Goal: Obtain resource: Download file/media

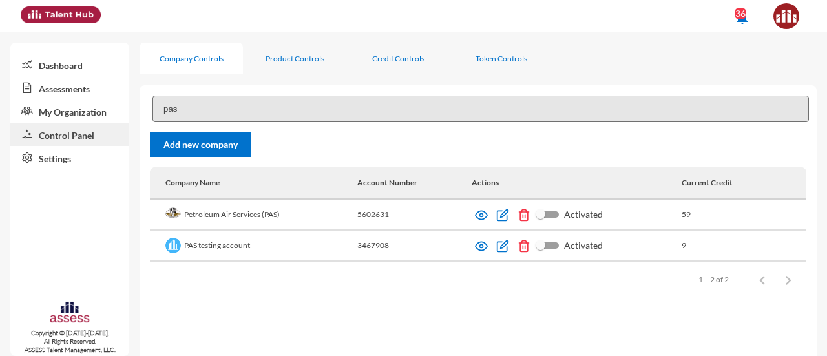
click at [196, 105] on input "pas" at bounding box center [480, 109] width 656 height 26
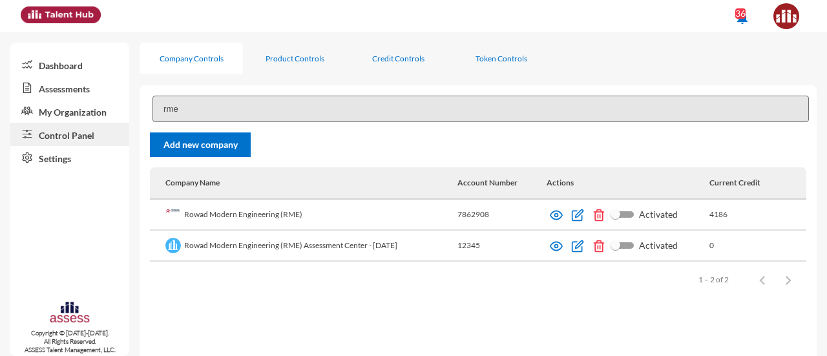
type input "rme"
click at [561, 245] on img at bounding box center [556, 246] width 13 height 13
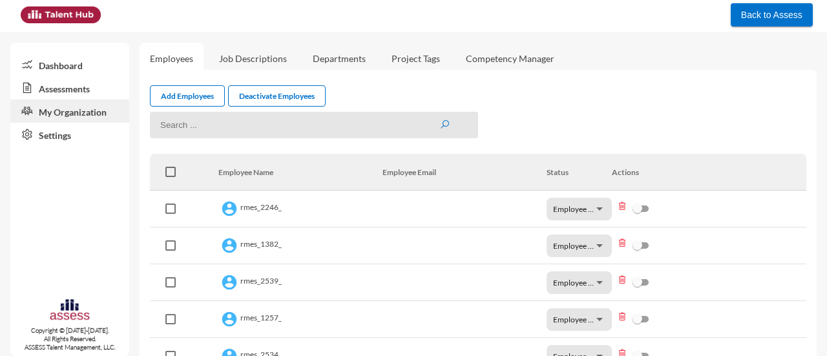
click at [70, 85] on link "Assessments" at bounding box center [69, 87] width 119 height 23
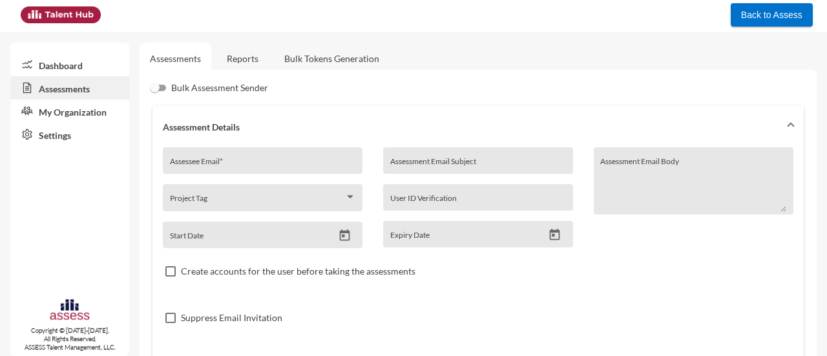
click at [263, 52] on link "Reports" at bounding box center [242, 59] width 52 height 32
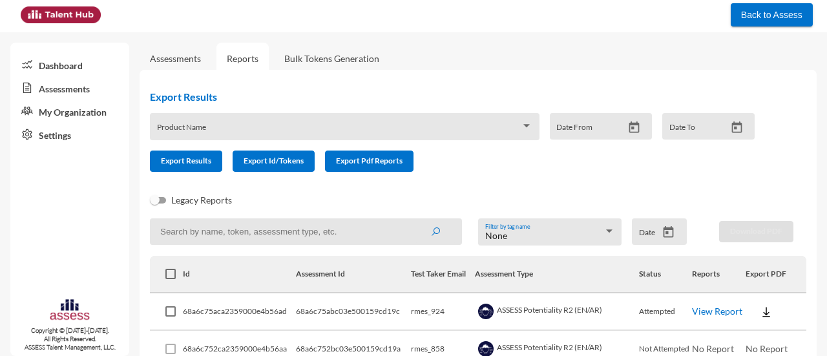
click at [320, 232] on input at bounding box center [306, 231] width 312 height 26
paste input "5526"
click at [415, 220] on button "submit" at bounding box center [435, 231] width 41 height 23
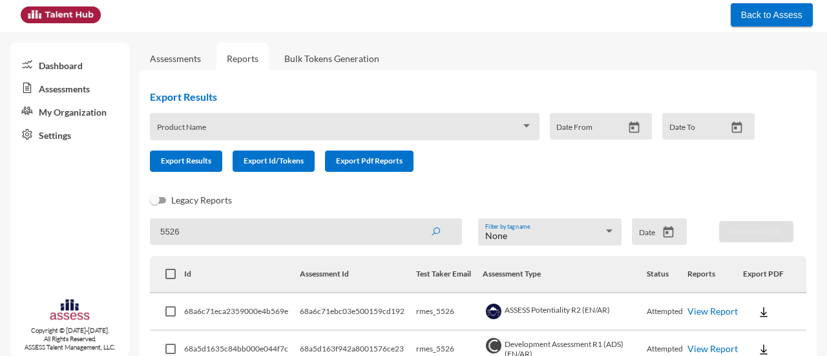
scroll to position [69, 0]
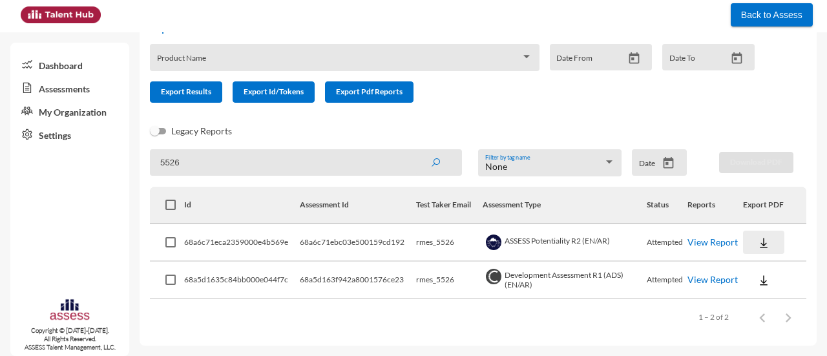
click at [749, 240] on button at bounding box center [763, 242] width 41 height 23
click at [787, 289] on button "AR" at bounding box center [773, 290] width 72 height 25
click at [757, 282] on img at bounding box center [763, 280] width 13 height 13
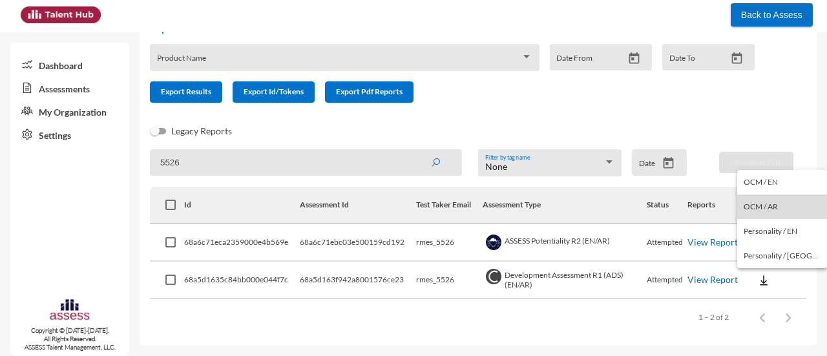
click at [791, 215] on button "OCM / AR" at bounding box center [782, 206] width 90 height 25
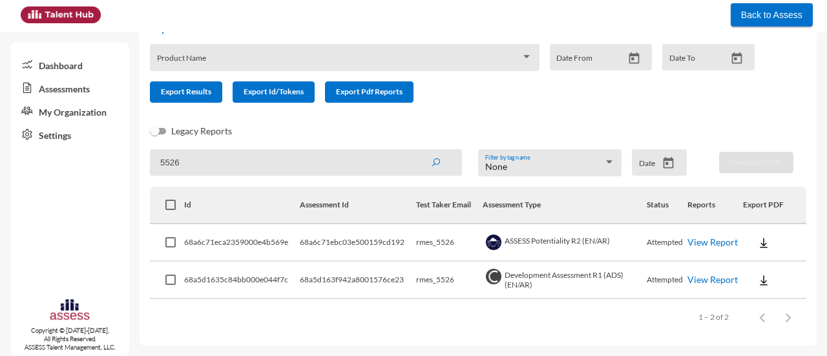
click at [708, 277] on link "View Report" at bounding box center [712, 279] width 50 height 11
click at [757, 245] on img at bounding box center [763, 242] width 13 height 13
click at [766, 269] on button "EN" at bounding box center [773, 266] width 72 height 25
click at [194, 170] on input "5526" at bounding box center [306, 162] width 312 height 26
click at [415, 150] on button "submit" at bounding box center [435, 161] width 41 height 23
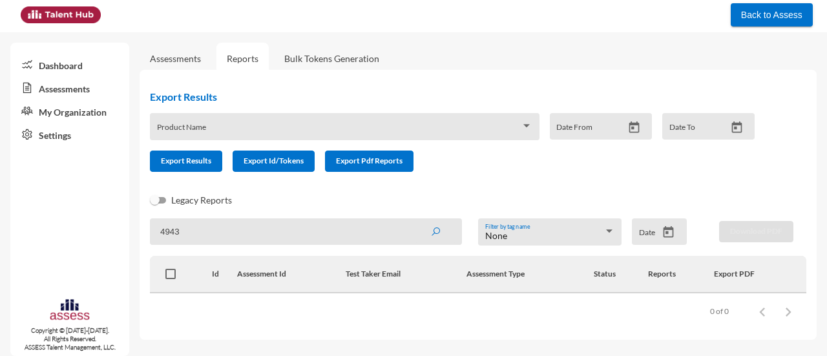
scroll to position [0, 0]
click at [415, 220] on button "submit" at bounding box center [435, 231] width 41 height 23
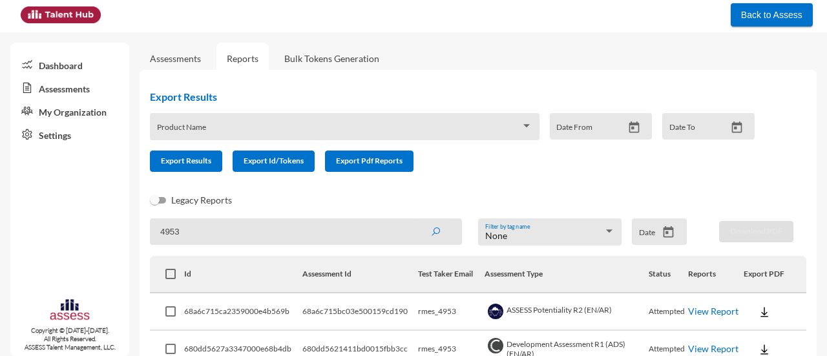
scroll to position [69, 0]
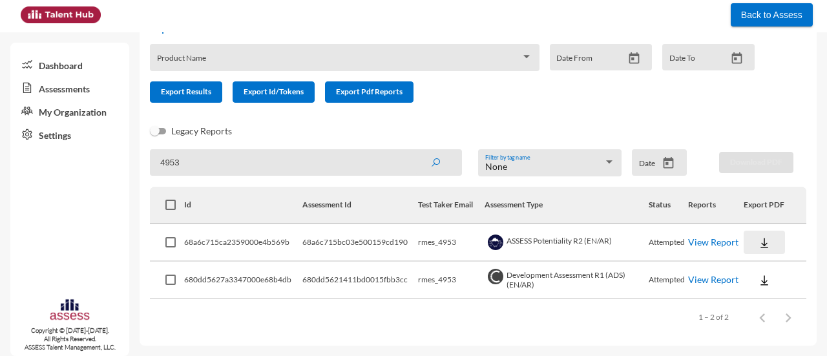
click at [759, 240] on img at bounding box center [764, 242] width 13 height 13
click at [769, 263] on button "EN" at bounding box center [774, 266] width 72 height 25
click at [759, 287] on img at bounding box center [764, 280] width 13 height 13
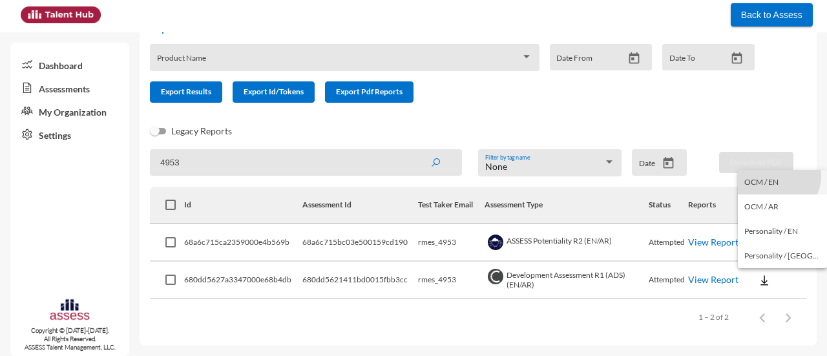
click at [777, 176] on button "OCM / EN" at bounding box center [782, 182] width 89 height 25
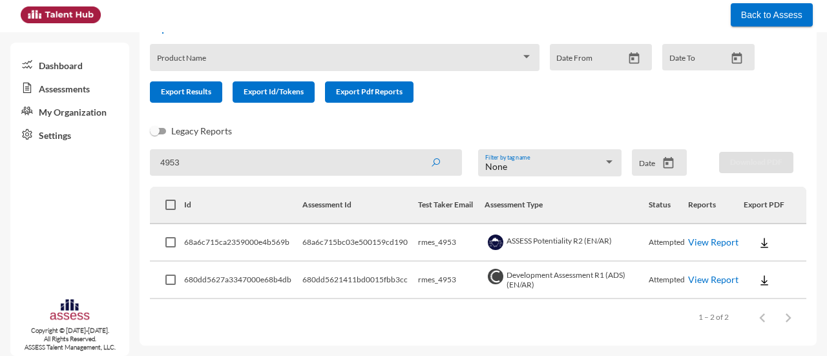
click at [721, 285] on link "View Report" at bounding box center [713, 279] width 50 height 11
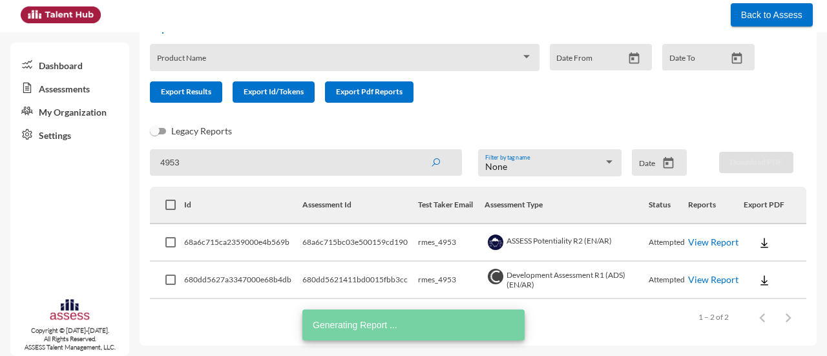
drag, startPoint x: 284, startPoint y: 167, endPoint x: 93, endPoint y: 183, distance: 191.2
click at [93, 183] on mat-sidenav-container "Dashboard Assessments My Organization Settings Copyright © 2015-2024. All Right…" at bounding box center [413, 194] width 827 height 324
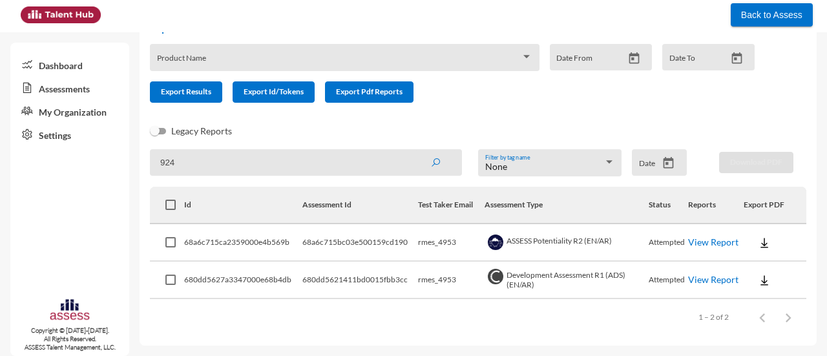
click at [415, 150] on button "submit" at bounding box center [435, 161] width 41 height 23
click at [758, 240] on img at bounding box center [763, 242] width 13 height 13
click at [765, 262] on button "EN" at bounding box center [773, 266] width 72 height 25
click at [758, 284] on img at bounding box center [763, 280] width 13 height 13
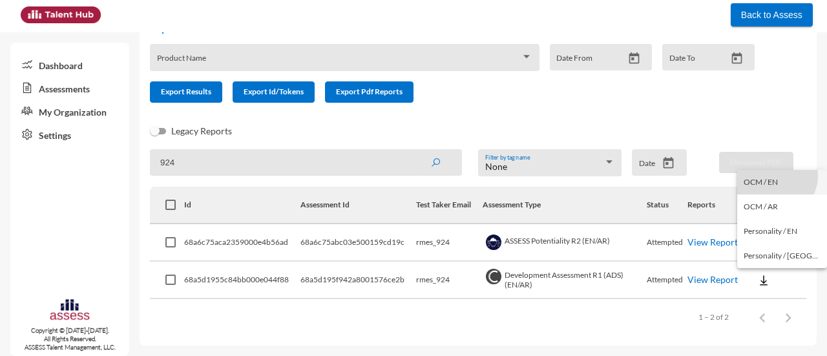
click at [775, 176] on button "OCM / EN" at bounding box center [782, 182] width 90 height 25
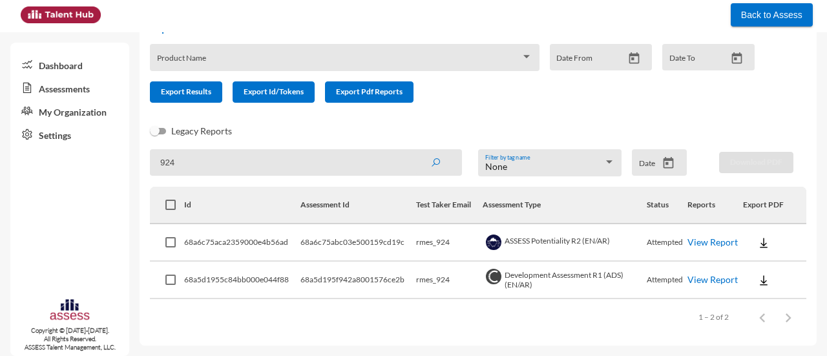
click at [702, 280] on link "View Report" at bounding box center [712, 279] width 50 height 11
click at [759, 277] on img at bounding box center [763, 280] width 13 height 13
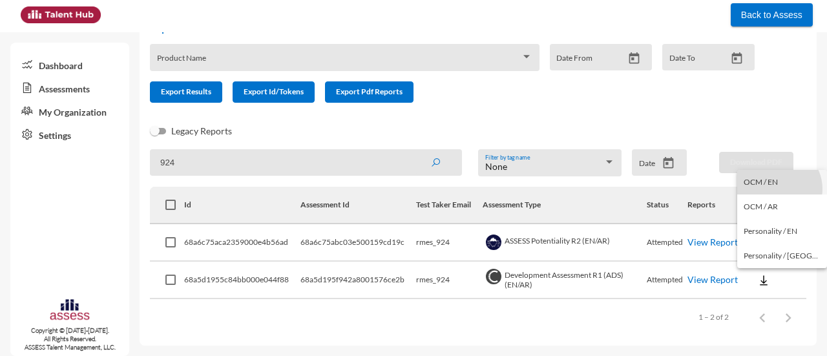
click at [778, 189] on button "OCM / EN" at bounding box center [782, 182] width 90 height 25
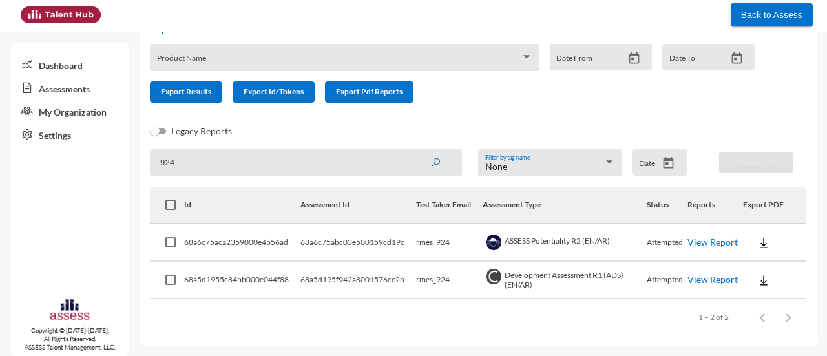
drag, startPoint x: 194, startPoint y: 173, endPoint x: 139, endPoint y: 194, distance: 58.1
click at [139, 194] on div "Export Results Product Name Date From Date To Export Results Export Id/Tokens E…" at bounding box center [477, 173] width 677 height 345
click at [415, 150] on button "submit" at bounding box center [435, 161] width 41 height 23
click at [699, 282] on link "View Report" at bounding box center [712, 279] width 50 height 11
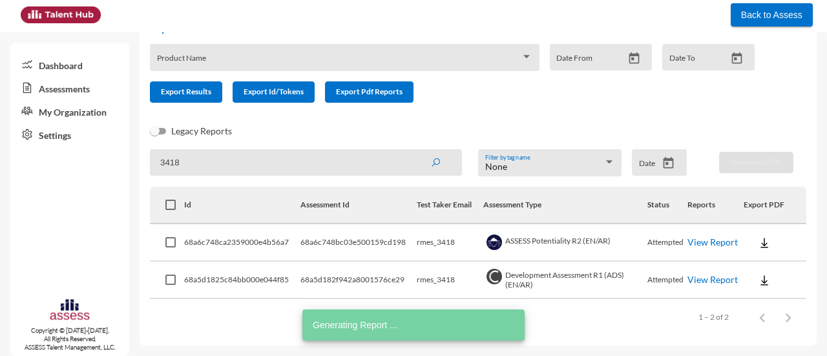
drag, startPoint x: 217, startPoint y: 163, endPoint x: 118, endPoint y: 173, distance: 99.3
click at [118, 173] on mat-sidenav-container "Dashboard Assessments My Organization Settings Copyright © 2015-2024. All Right…" at bounding box center [413, 194] width 827 height 324
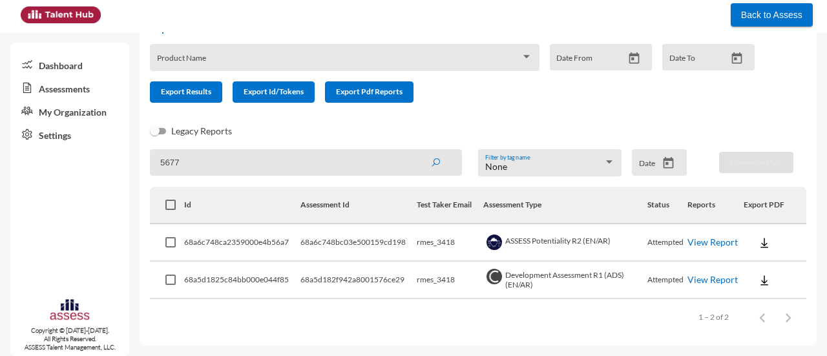
click at [415, 150] on button "submit" at bounding box center [435, 161] width 41 height 23
click at [758, 280] on img at bounding box center [764, 280] width 13 height 13
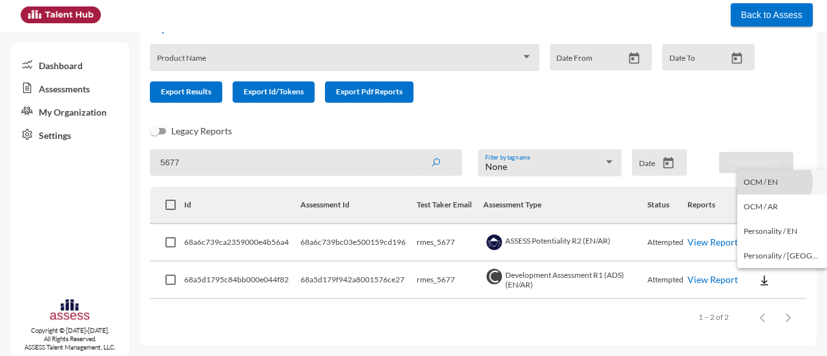
click at [774, 182] on button "OCM / EN" at bounding box center [782, 182] width 90 height 25
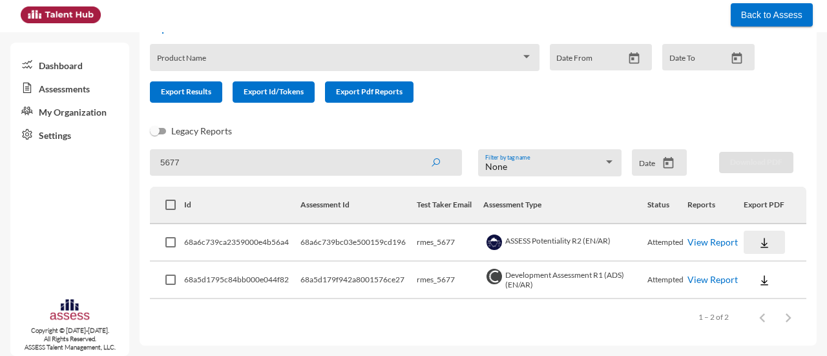
click at [759, 246] on img at bounding box center [764, 242] width 13 height 13
click at [763, 268] on button "EN" at bounding box center [773, 266] width 72 height 25
click at [516, 96] on form "Product Name Date From Date To Export Results Export Id/Tokens Export Pdf Repor…" at bounding box center [457, 73] width 615 height 59
click at [495, 351] on mat-sidenav-content "Assessments Reports Bulk Tokens Generation Export Results Product Name Date Fro…" at bounding box center [482, 194] width 687 height 324
click at [703, 284] on link "View Report" at bounding box center [712, 279] width 50 height 11
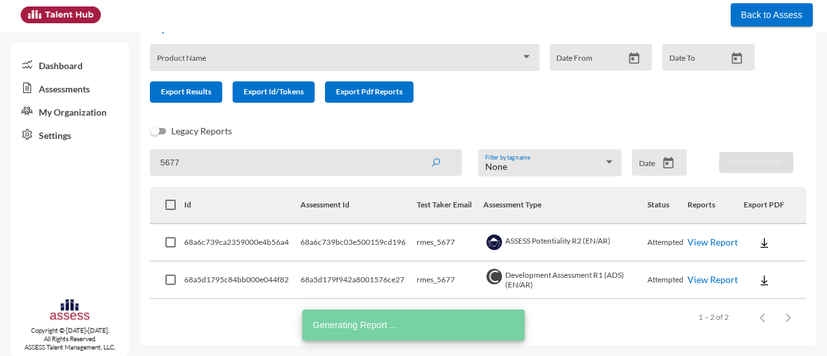
drag, startPoint x: 210, startPoint y: 163, endPoint x: 134, endPoint y: 181, distance: 77.7
click at [134, 181] on mat-sidenav-container "Dashboard Assessments My Organization Settings Copyright © 2015-2024. All Right…" at bounding box center [413, 194] width 827 height 324
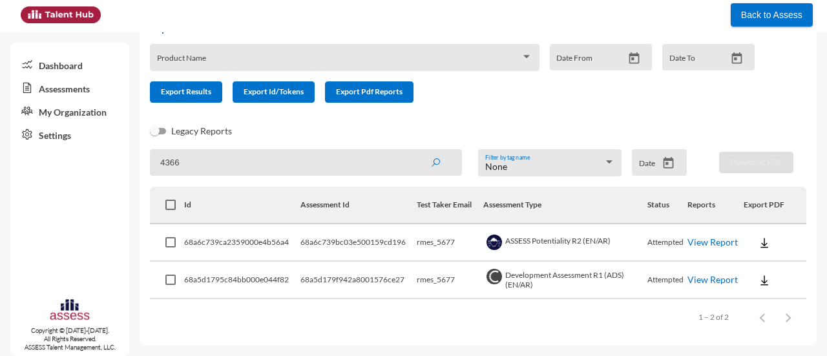
type input "4366"
click at [415, 150] on button "submit" at bounding box center [435, 161] width 41 height 23
click at [761, 280] on img at bounding box center [764, 280] width 13 height 13
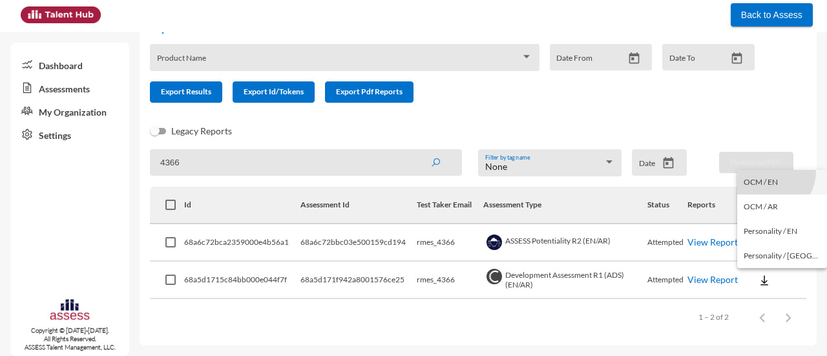
click at [767, 171] on button "OCM / EN" at bounding box center [782, 182] width 90 height 25
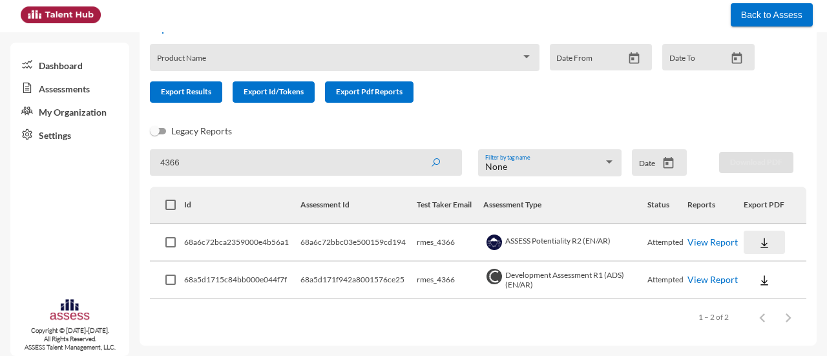
click at [759, 250] on button at bounding box center [763, 242] width 41 height 23
click at [779, 265] on button "EN" at bounding box center [773, 266] width 72 height 25
click at [709, 280] on link "View Report" at bounding box center [712, 279] width 50 height 11
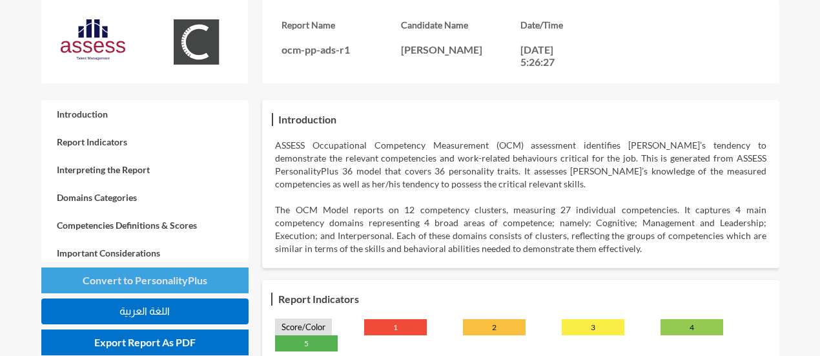
click at [134, 274] on span "Convert to PersonalityPlus" at bounding box center [145, 280] width 125 height 12
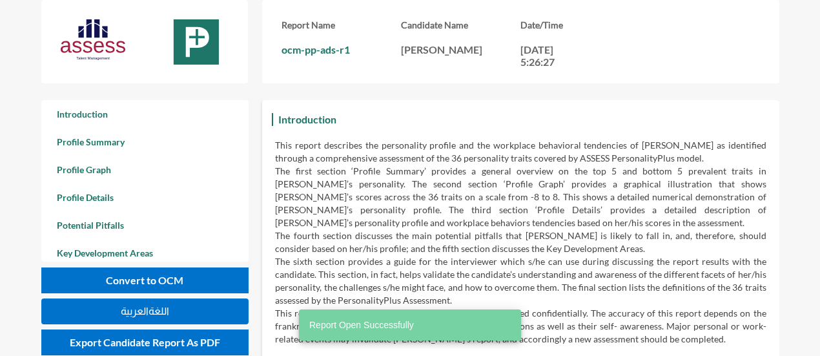
scroll to position [356, 820]
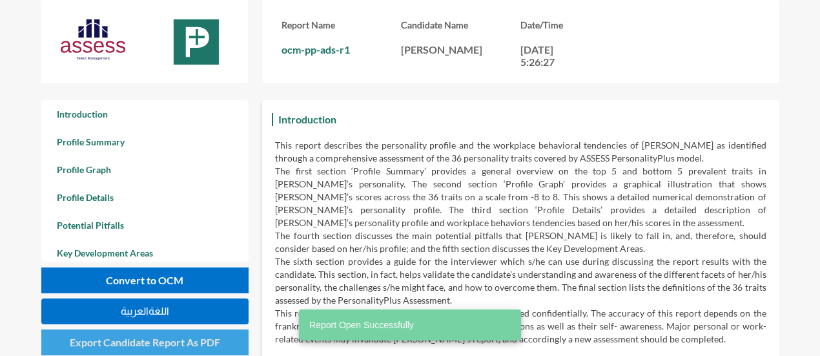
click at [130, 344] on span "Export Candidate Report As PDF" at bounding box center [145, 342] width 150 height 12
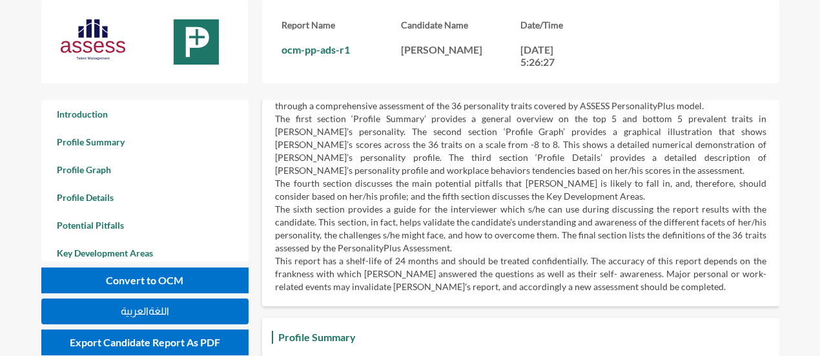
scroll to position [54, 0]
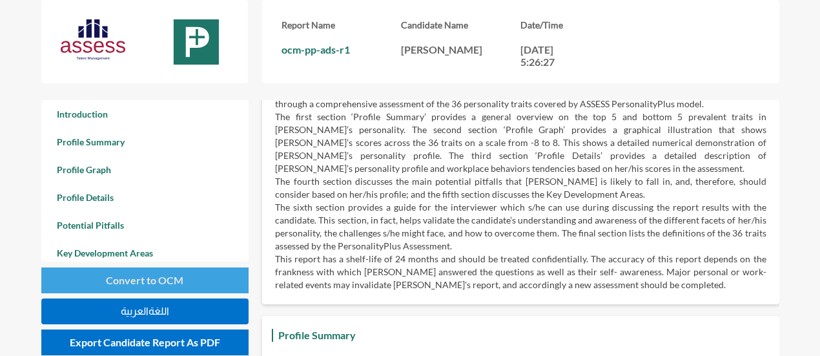
click at [134, 278] on span "Convert to OCM" at bounding box center [144, 280] width 77 height 12
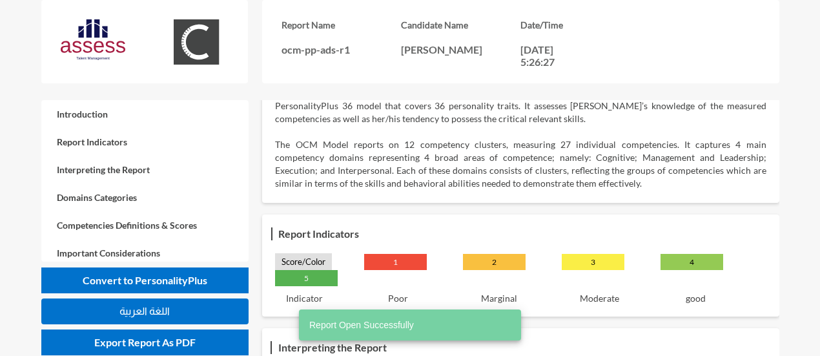
scroll to position [67, 0]
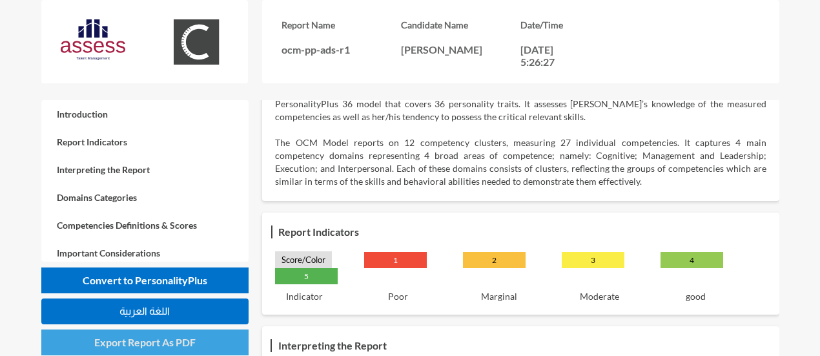
click at [157, 348] on span "Export Report As PDF" at bounding box center [144, 342] width 101 height 12
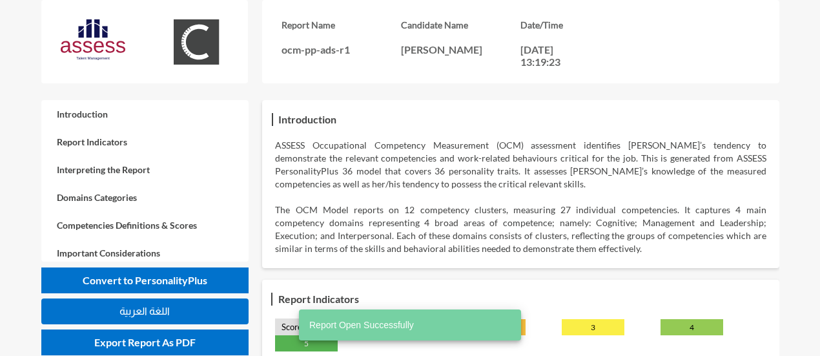
scroll to position [31, 0]
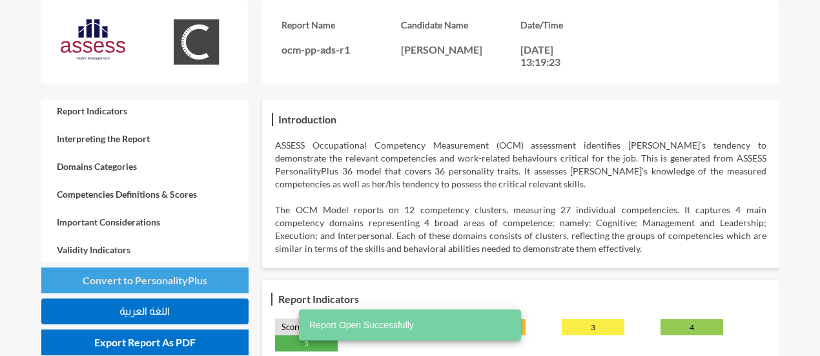
click at [185, 273] on button "Convert to PersonalityPlus" at bounding box center [144, 280] width 207 height 26
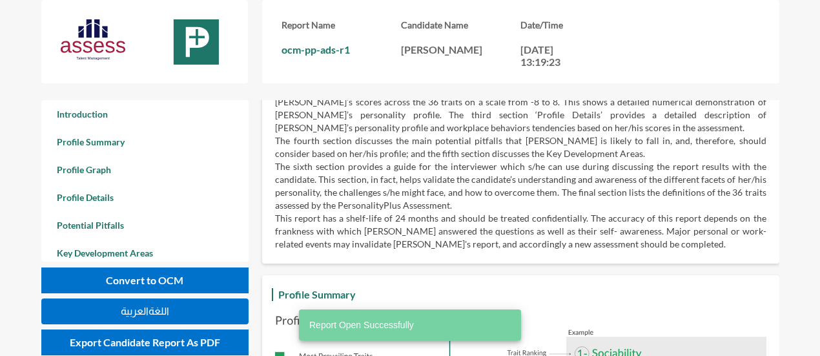
scroll to position [96, 0]
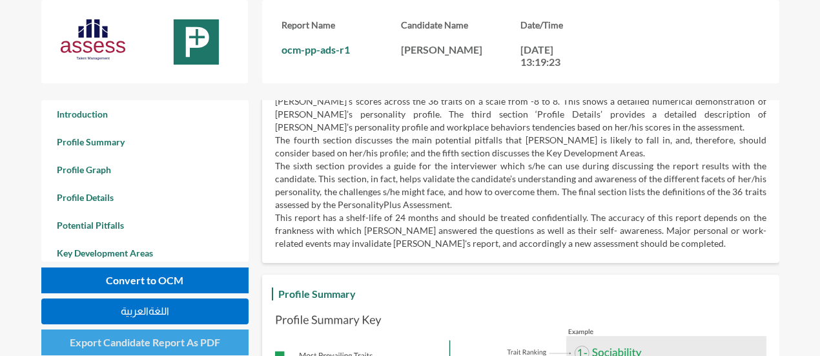
click at [143, 336] on span "Export Candidate Report As PDF" at bounding box center [145, 342] width 150 height 12
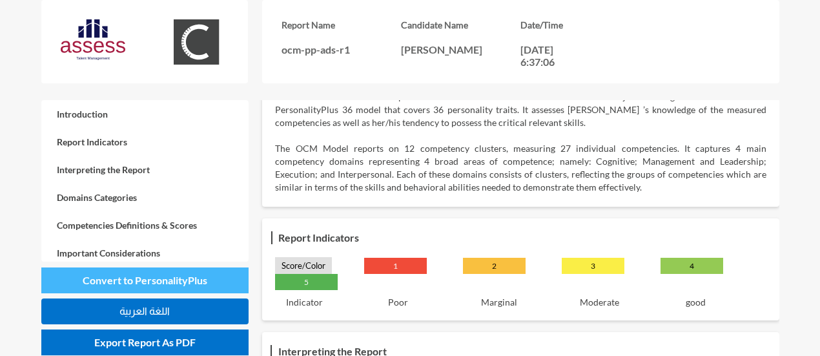
scroll to position [62, 0]
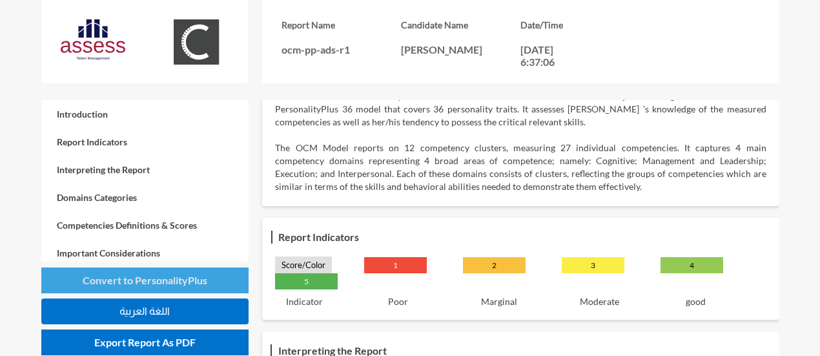
click at [169, 282] on span "Convert to PersonalityPlus" at bounding box center [145, 280] width 125 height 12
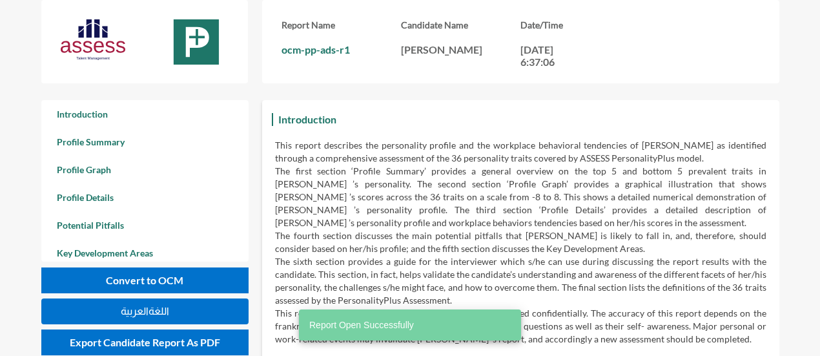
scroll to position [356, 820]
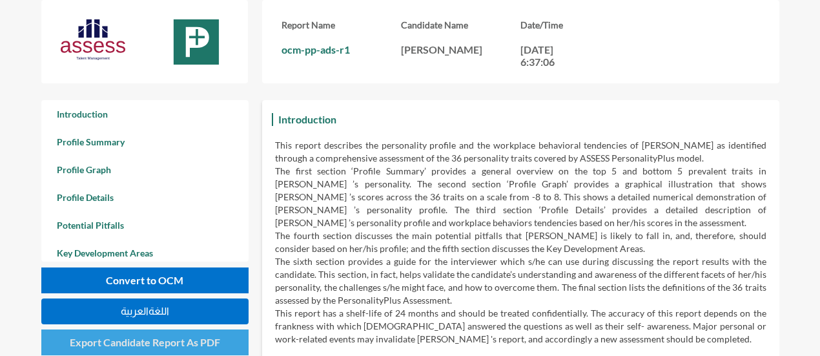
click at [186, 348] on span "Export Candidate Report As PDF" at bounding box center [145, 342] width 150 height 12
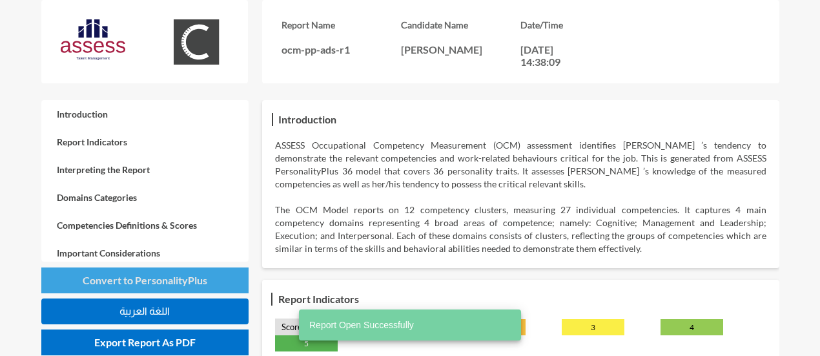
click at [165, 284] on span "Convert to PersonalityPlus" at bounding box center [145, 280] width 125 height 12
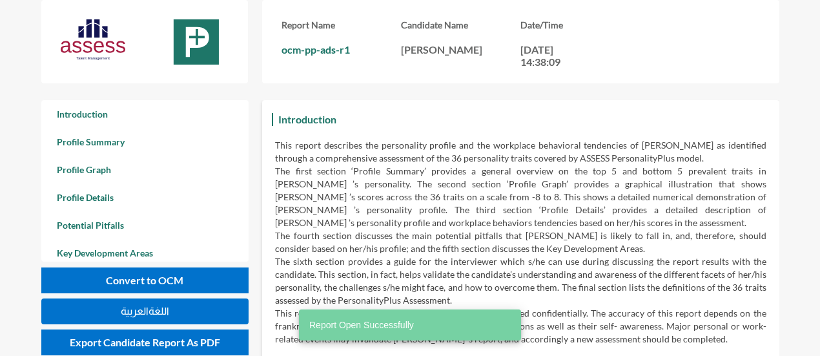
scroll to position [356, 820]
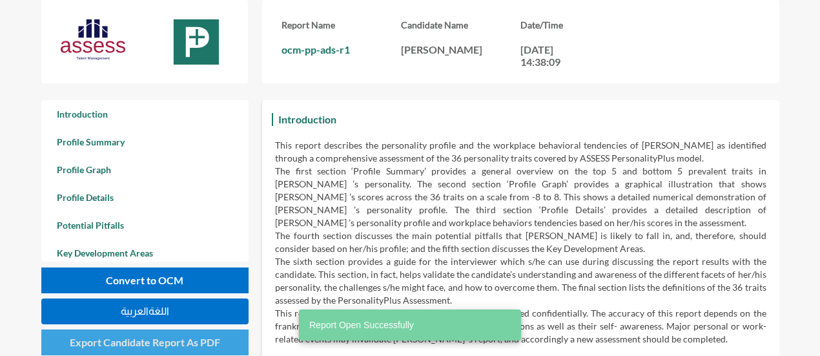
click at [179, 340] on span "Export Candidate Report As PDF" at bounding box center [145, 342] width 150 height 12
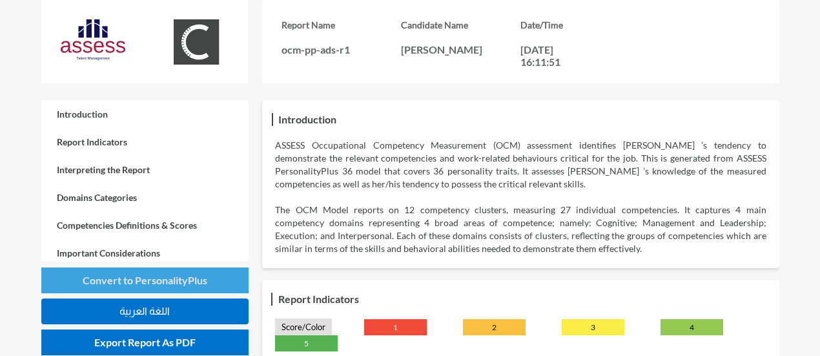
click at [149, 269] on button "Convert to PersonalityPlus" at bounding box center [144, 280] width 207 height 26
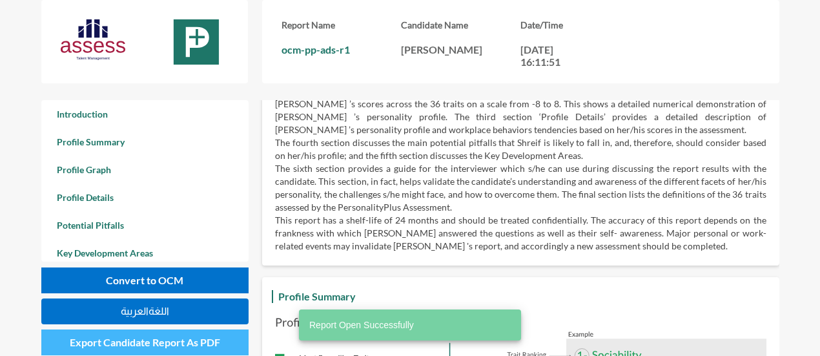
scroll to position [94, 0]
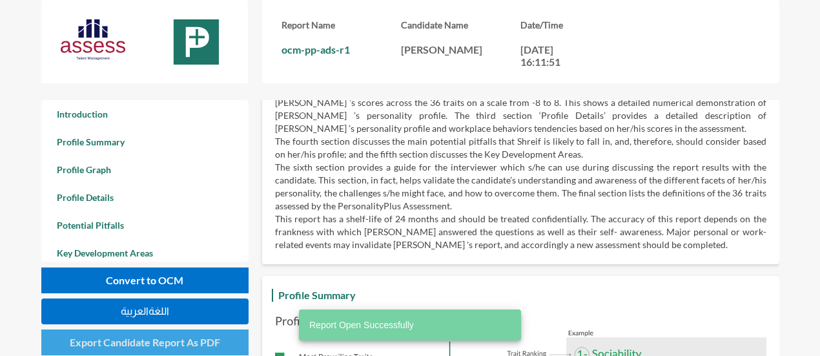
click at [154, 349] on button "Export Candidate Report As PDF" at bounding box center [144, 342] width 207 height 26
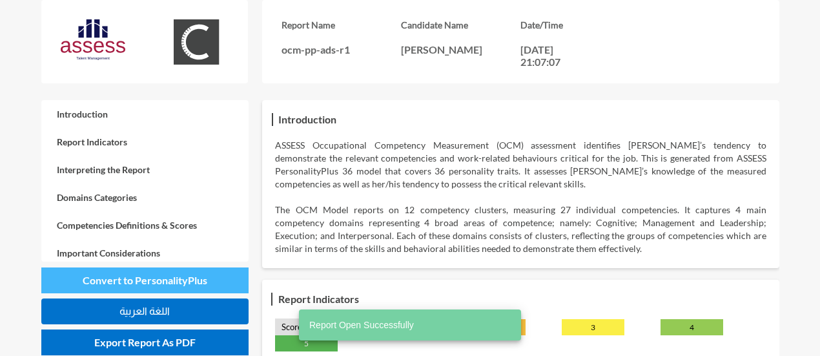
click at [129, 282] on span "Convert to PersonalityPlus" at bounding box center [145, 280] width 125 height 12
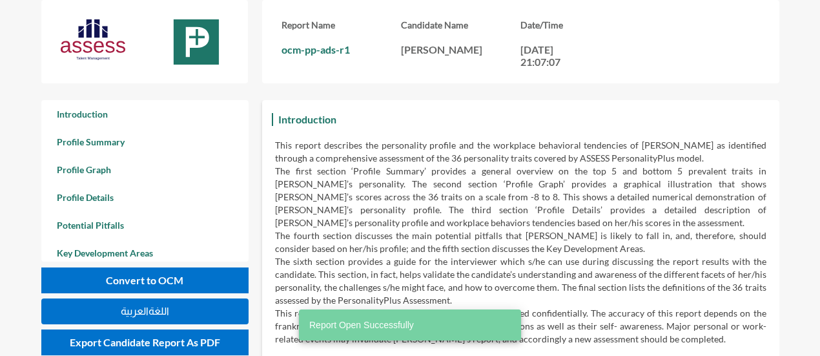
scroll to position [356, 820]
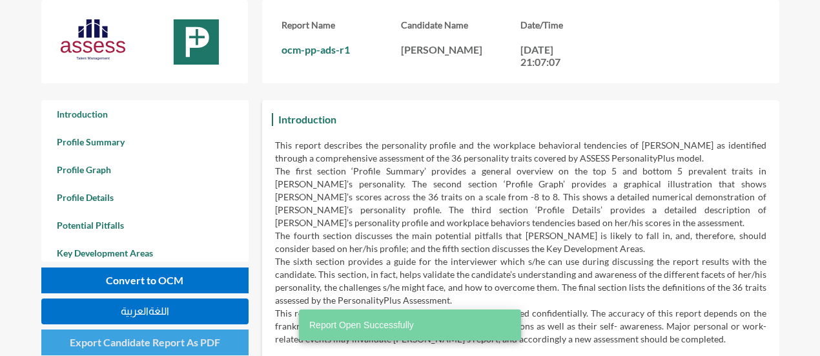
click at [154, 339] on span "Export Candidate Report As PDF" at bounding box center [145, 342] width 150 height 12
